Goal: Information Seeking & Learning: Check status

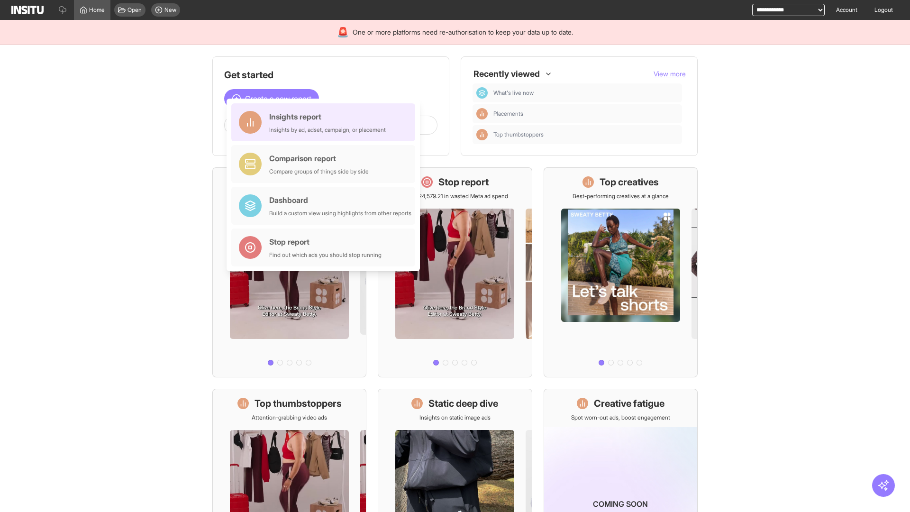
click at [326, 122] on div "Insights report Insights by ad, adset, campaign, or placement" at bounding box center [327, 122] width 117 height 23
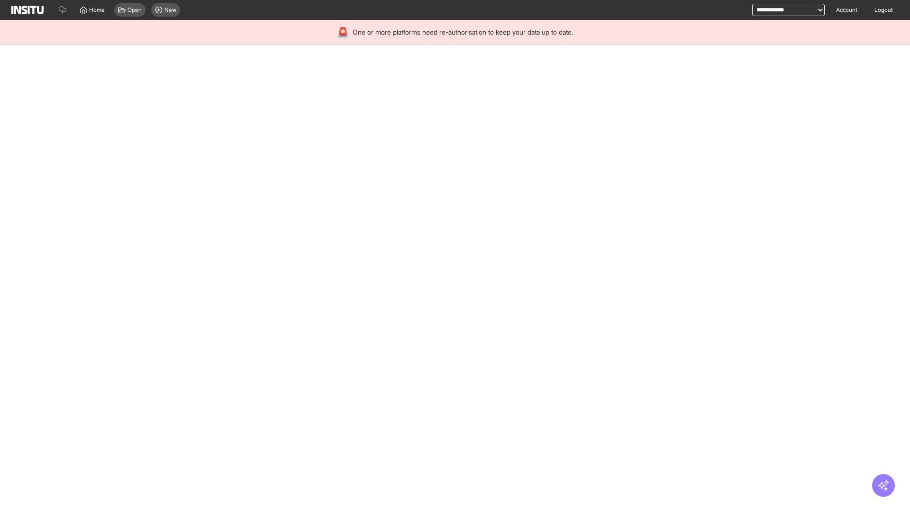
select select "**"
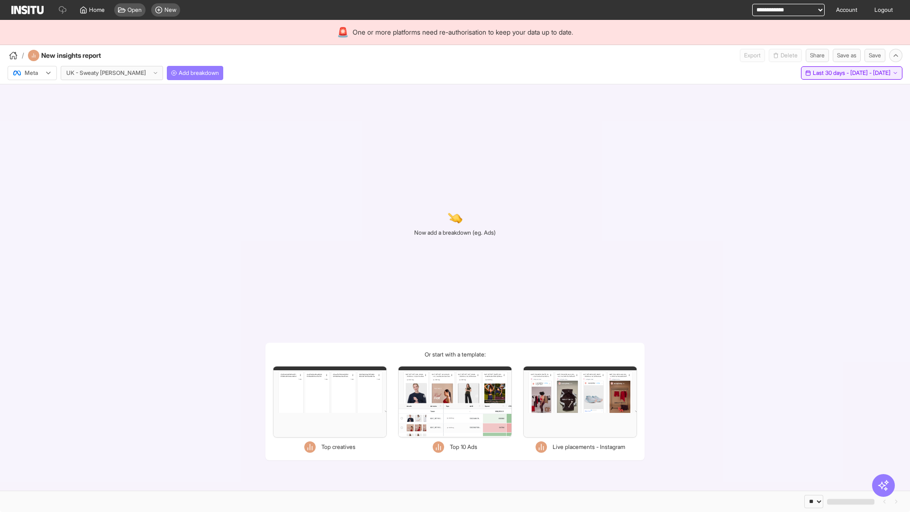
click at [830, 73] on span "Last 30 days - [DATE] - [DATE]" at bounding box center [852, 73] width 78 height 8
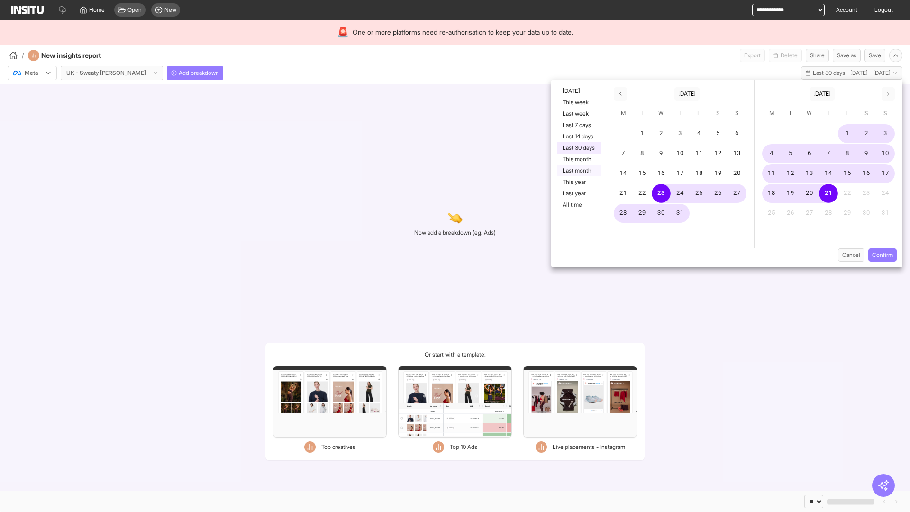
click at [578, 171] on button "Last month" at bounding box center [579, 170] width 44 height 11
